Goal: Find specific page/section: Find specific page/section

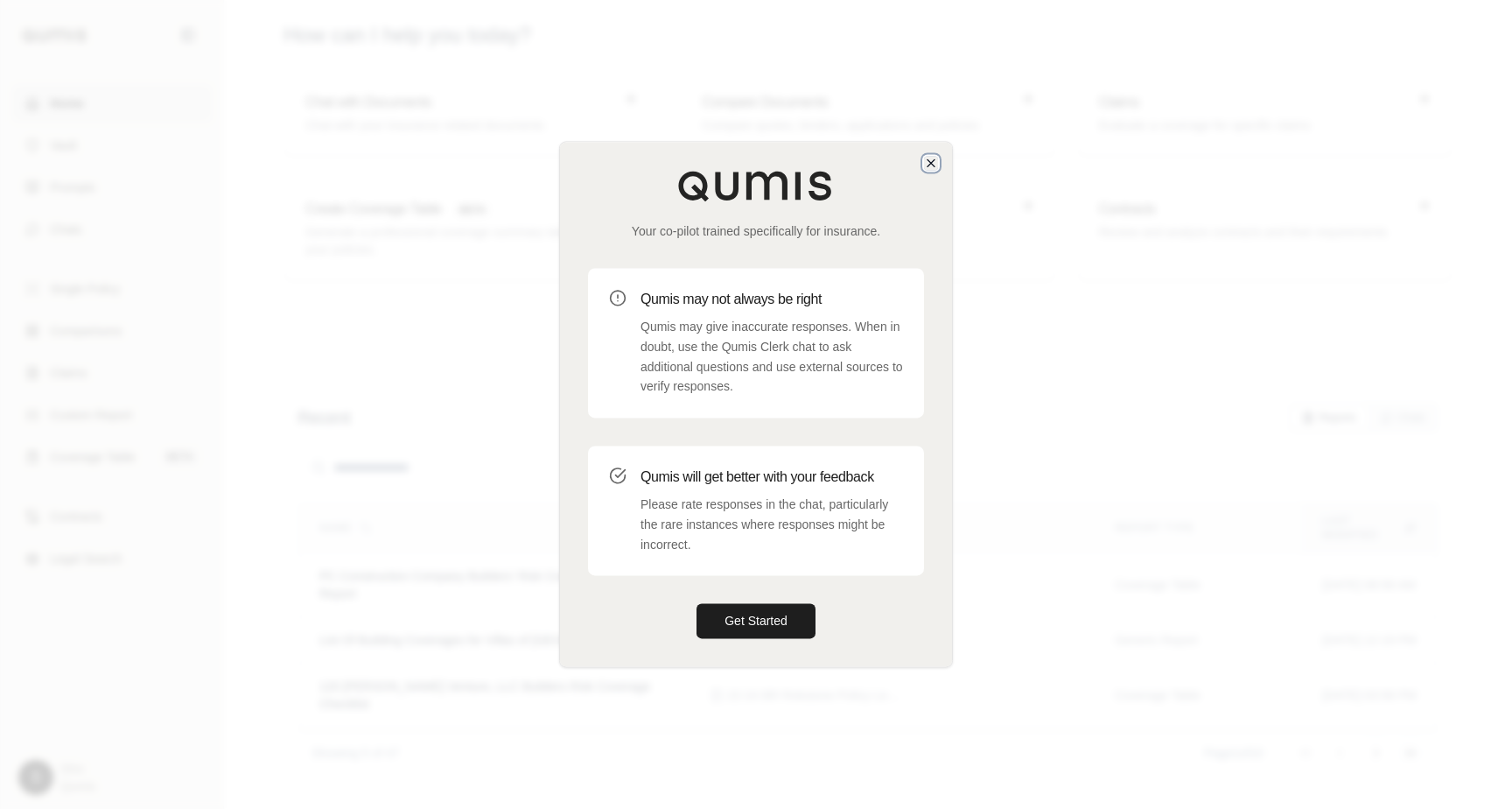
click at [927, 166] on icon "button" at bounding box center [931, 163] width 7 height 7
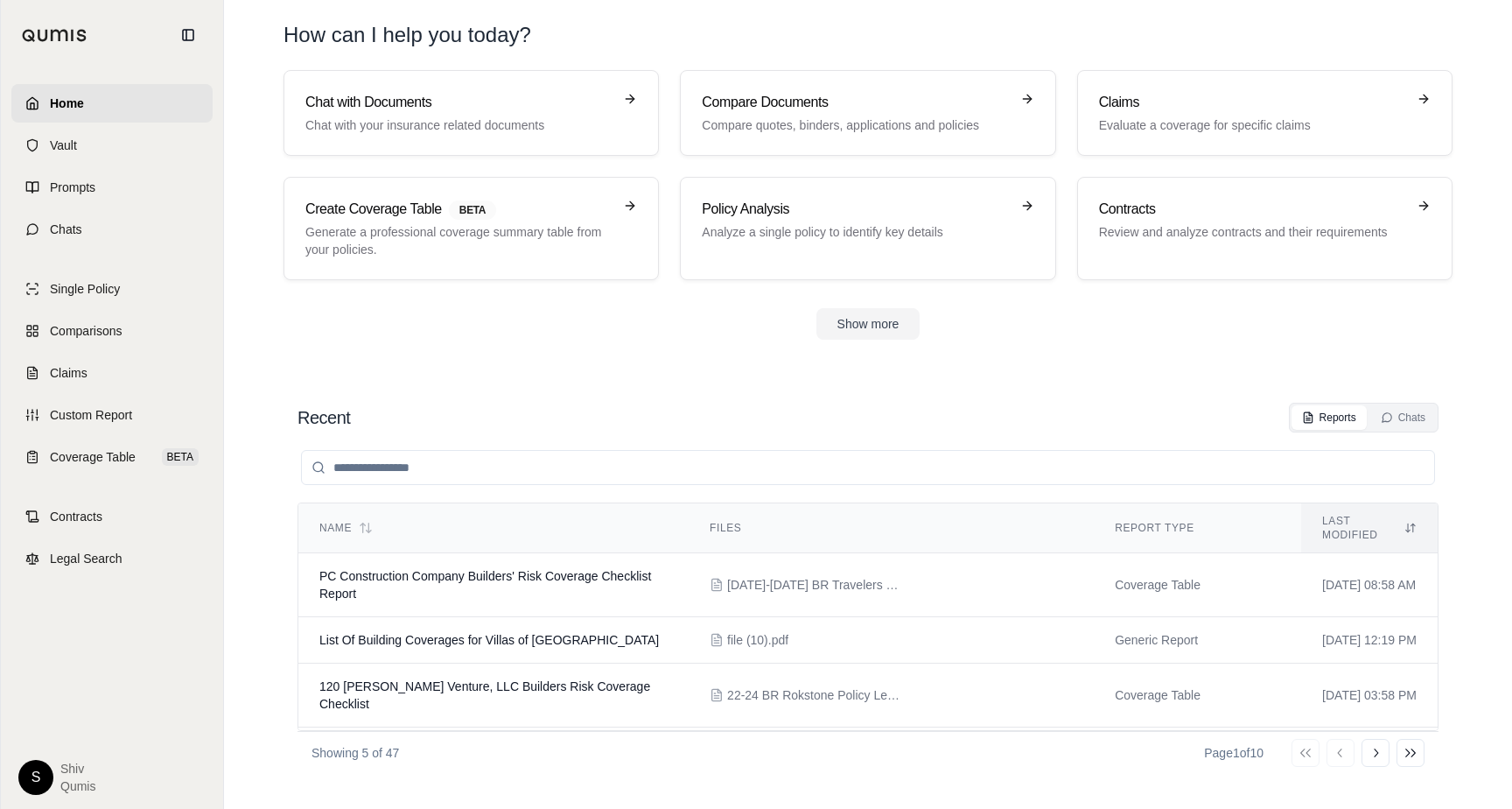
click at [41, 773] on html "Home Vault Prompts Chats Single Policy Comparisons Claims Custom Report Coverag…" at bounding box center [756, 404] width 1512 height 809
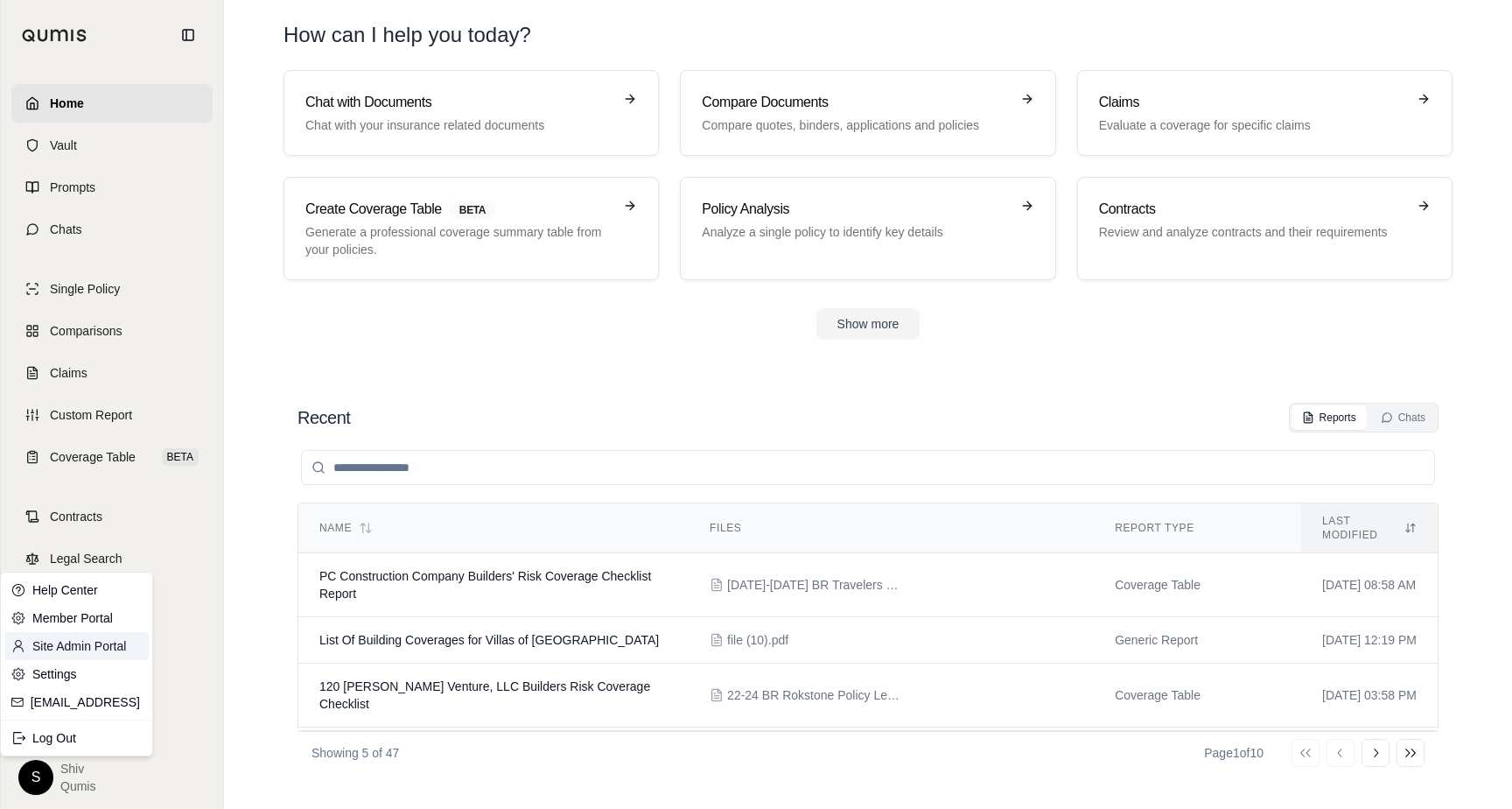
click at [95, 640] on link "Site Admin Portal" at bounding box center [77, 646] width 145 height 28
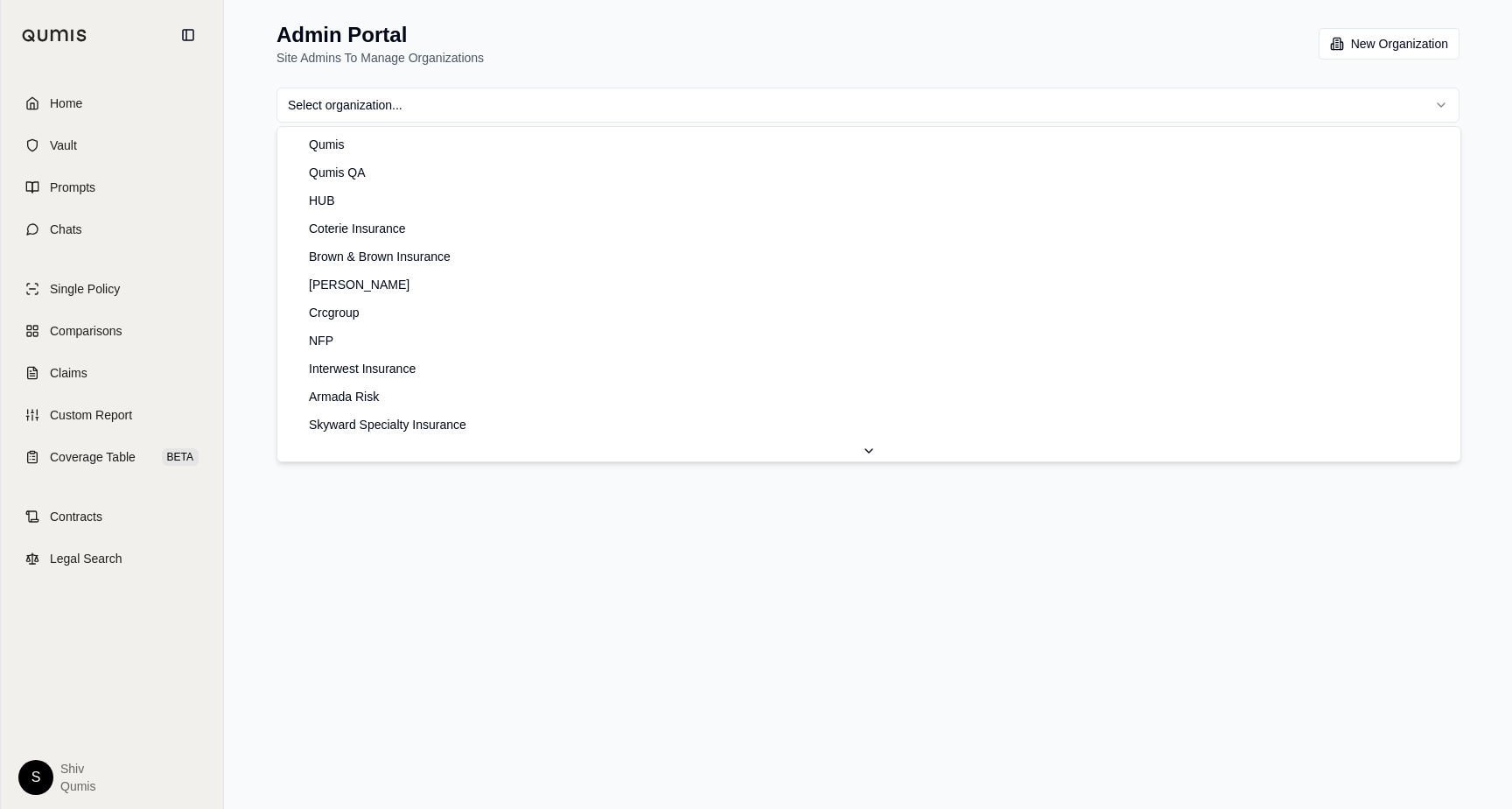
click at [787, 105] on html "Home Vault Prompts Chats Single Policy Comparisons Claims Custom Report Coverag…" at bounding box center [756, 404] width 1512 height 809
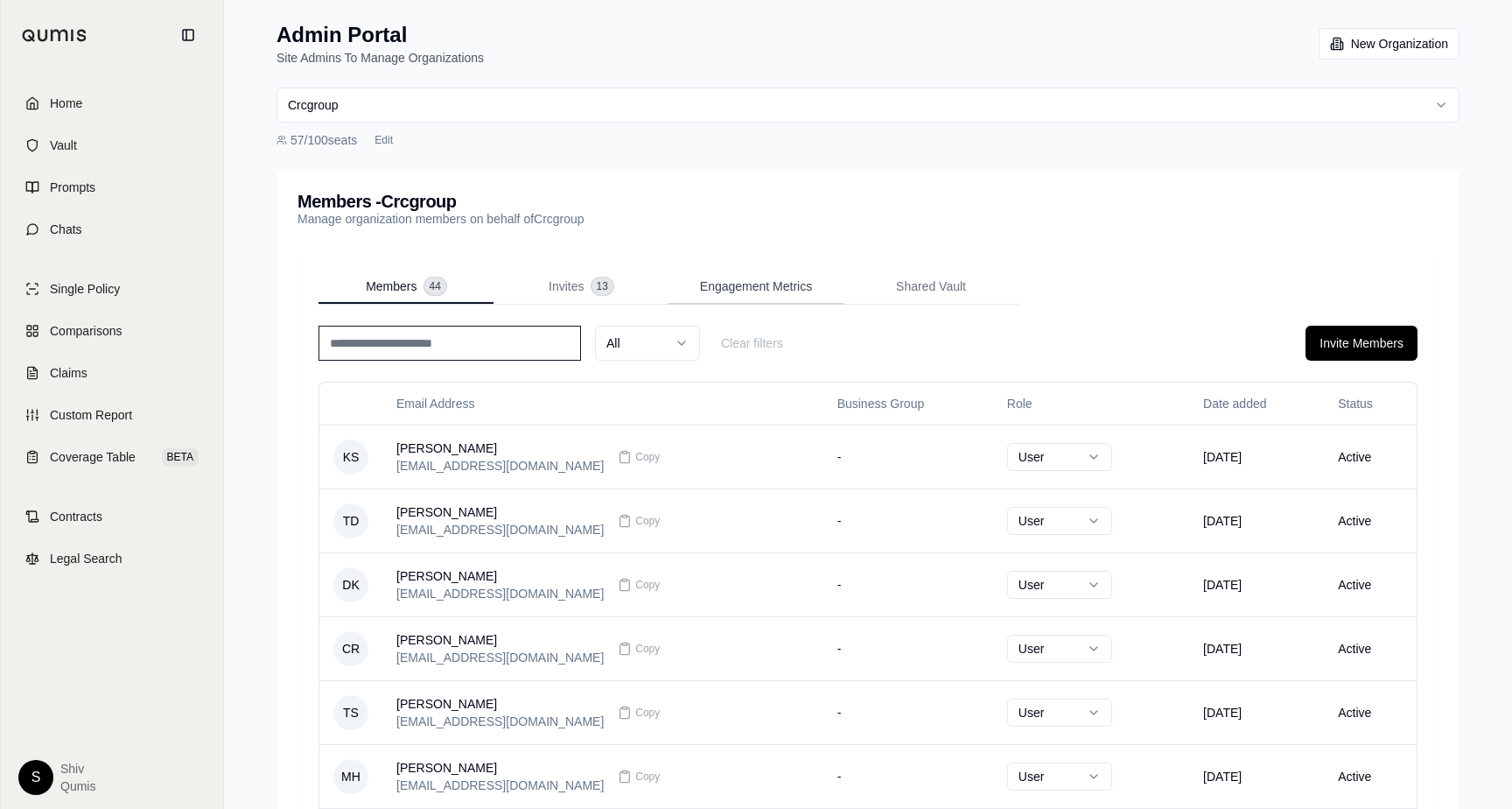
click at [765, 284] on span "Engagement Metrics" at bounding box center [756, 285] width 112 height 18
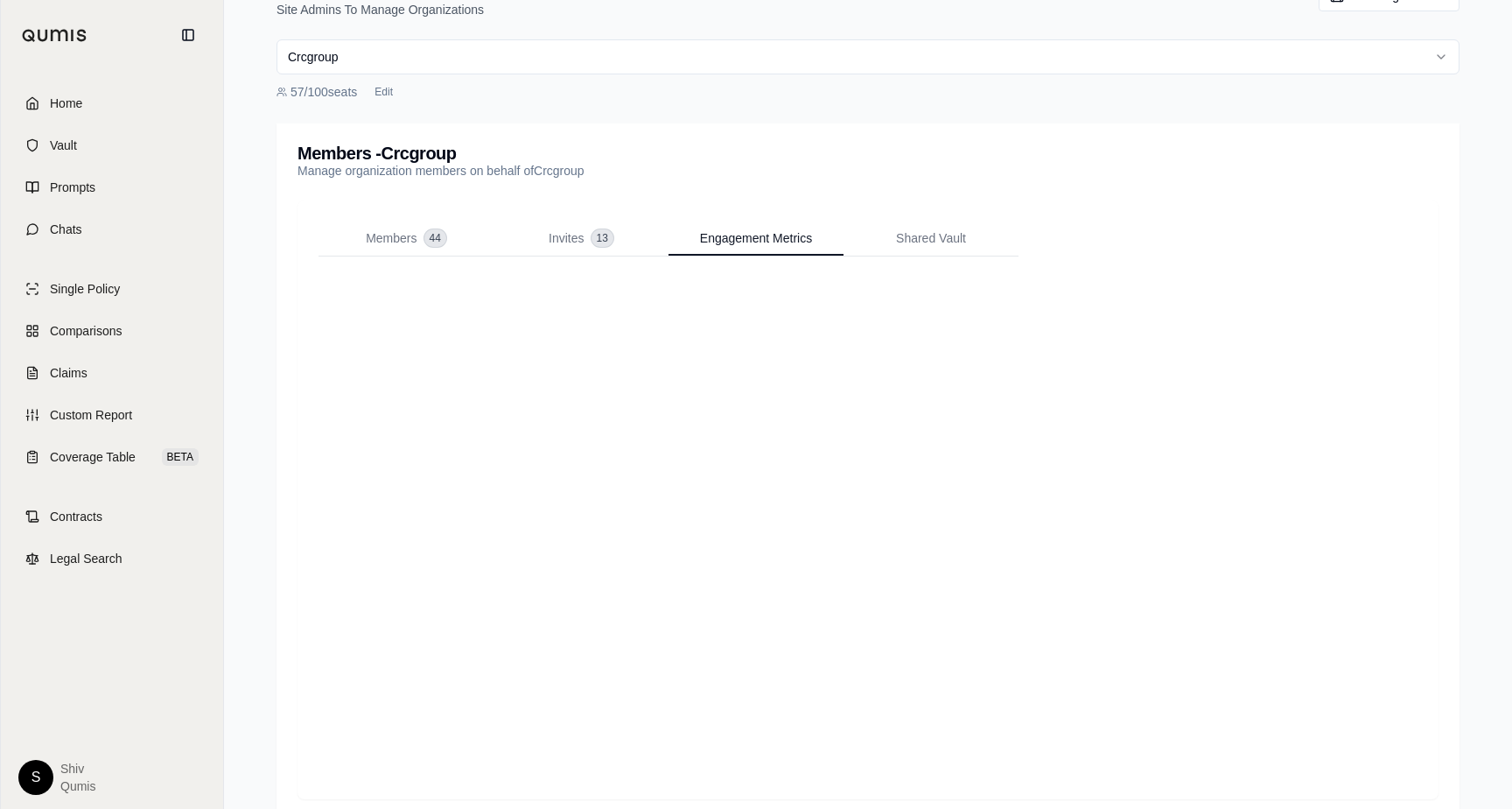
scroll to position [81, 0]
